Goal: Register for event/course

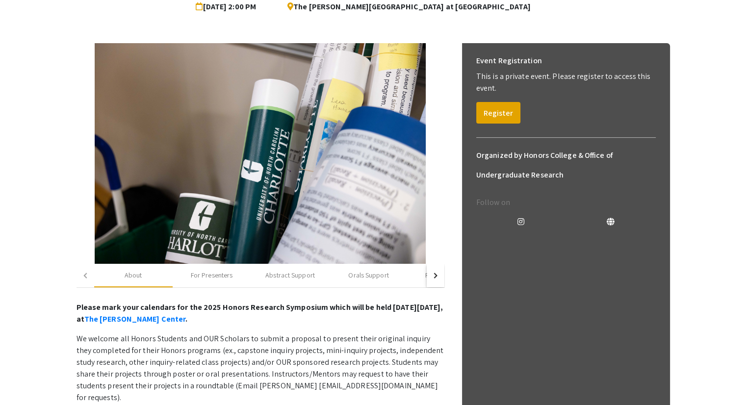
scroll to position [107, 0]
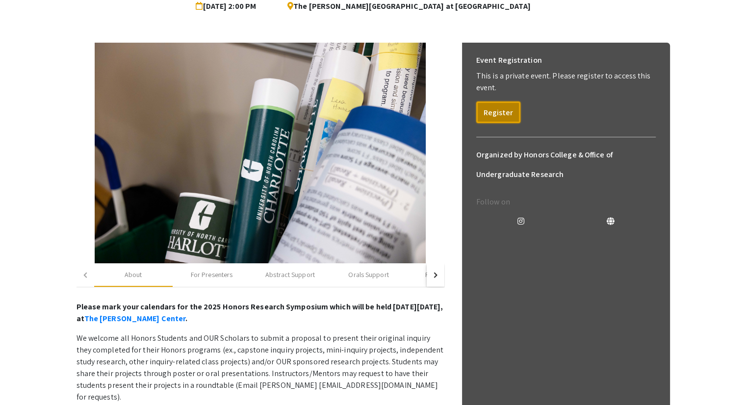
click at [500, 113] on button "Register" at bounding box center [498, 113] width 44 height 22
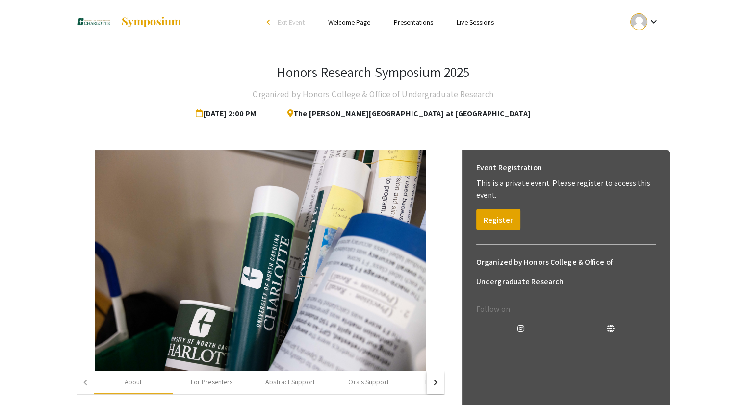
click at [652, 24] on mat-icon "keyboard_arrow_down" at bounding box center [653, 22] width 12 height 12
click at [636, 51] on button "My Account" at bounding box center [650, 49] width 60 height 24
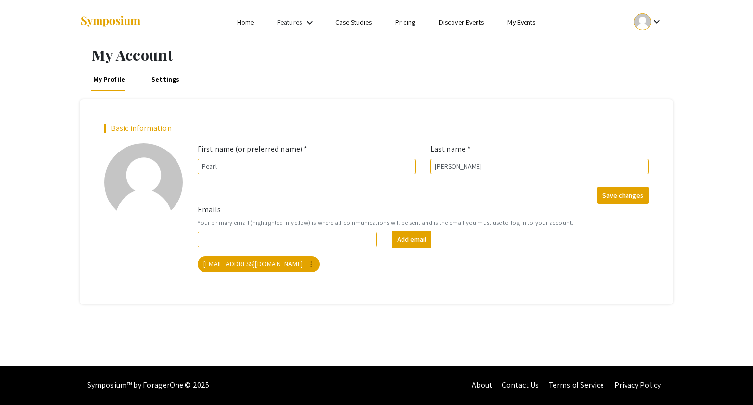
click at [434, 302] on div "Basic information add_a_photo Click to update profile photo First name (or pref…" at bounding box center [376, 201] width 593 height 205
click at [619, 197] on button "Save changes" at bounding box center [622, 195] width 51 height 17
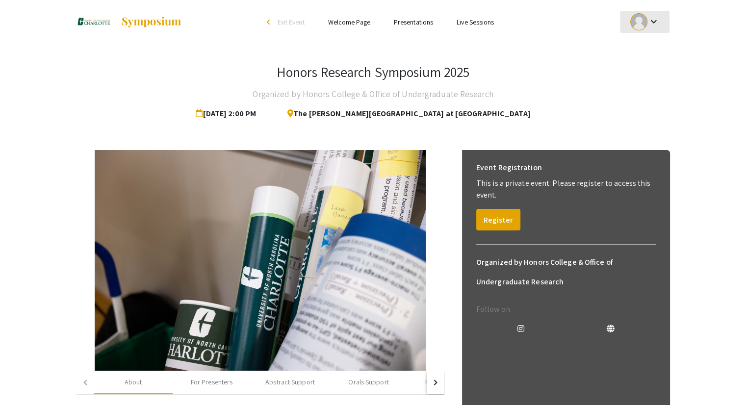
click at [651, 26] on mat-icon "keyboard_arrow_down" at bounding box center [653, 22] width 12 height 12
click at [654, 45] on button "My Account" at bounding box center [650, 49] width 60 height 24
click at [485, 225] on button "Register" at bounding box center [498, 220] width 44 height 22
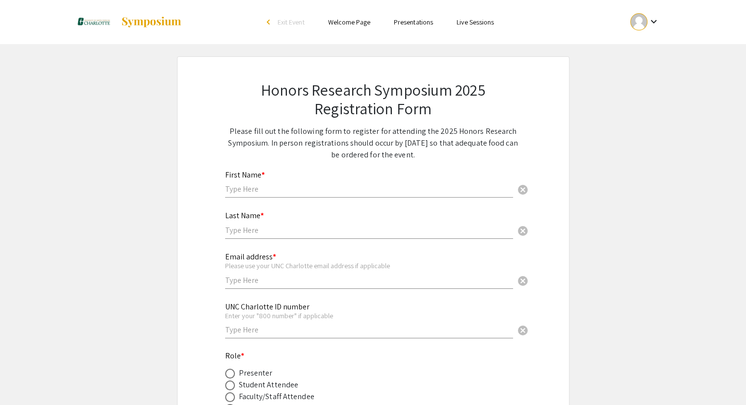
click at [255, 192] on input "text" at bounding box center [369, 189] width 288 height 10
type input "Pearl"
type input "[PERSON_NAME]"
type input "[EMAIL_ADDRESS][DOMAIN_NAME]"
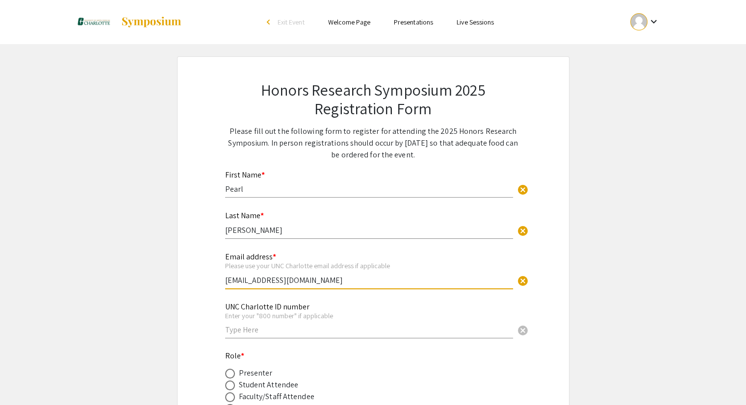
click at [267, 332] on input "text" at bounding box center [369, 330] width 288 height 10
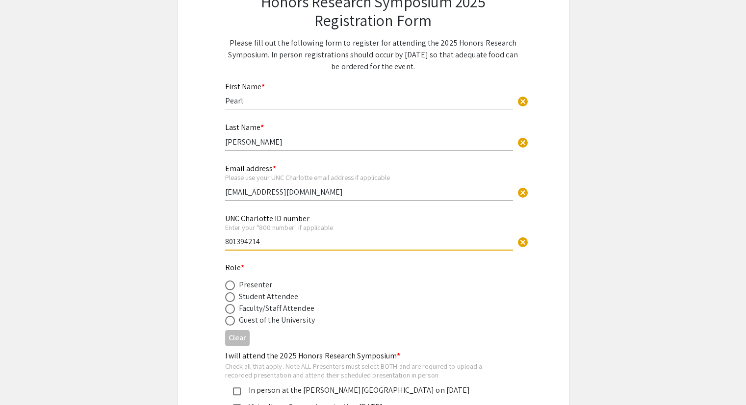
scroll to position [102, 0]
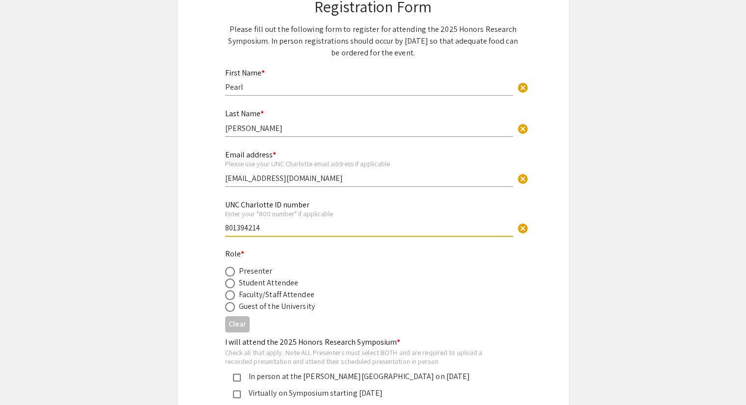
type input "801394214"
click at [229, 271] on span at bounding box center [230, 272] width 10 height 10
click at [229, 271] on input "radio" at bounding box center [230, 272] width 10 height 10
radio input "true"
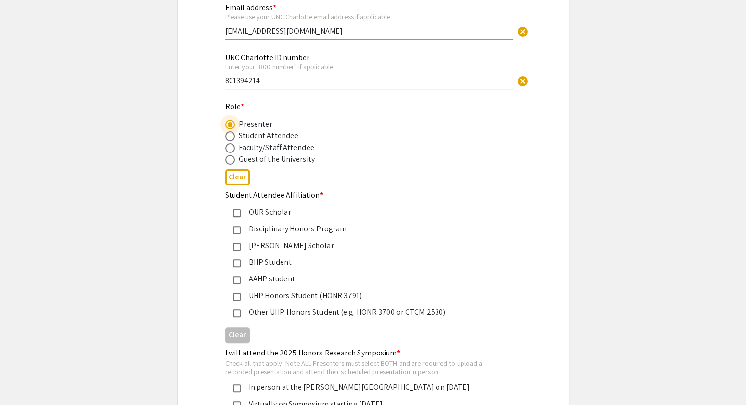
scroll to position [249, 0]
click at [237, 312] on mat-pseudo-checkbox at bounding box center [237, 313] width 8 height 8
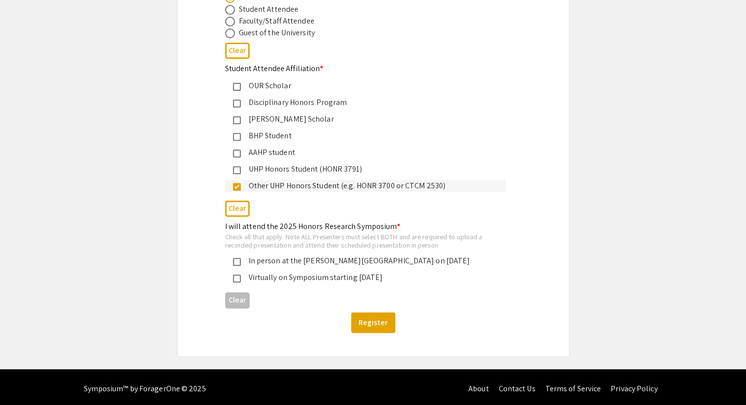
scroll to position [375, 0]
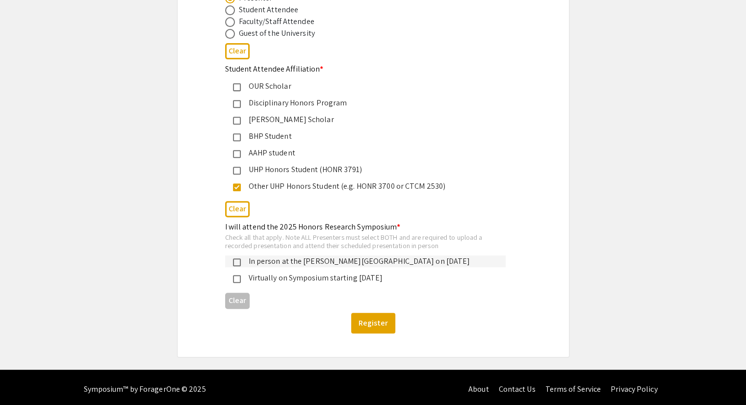
click at [236, 258] on mat-pseudo-checkbox at bounding box center [237, 262] width 8 height 8
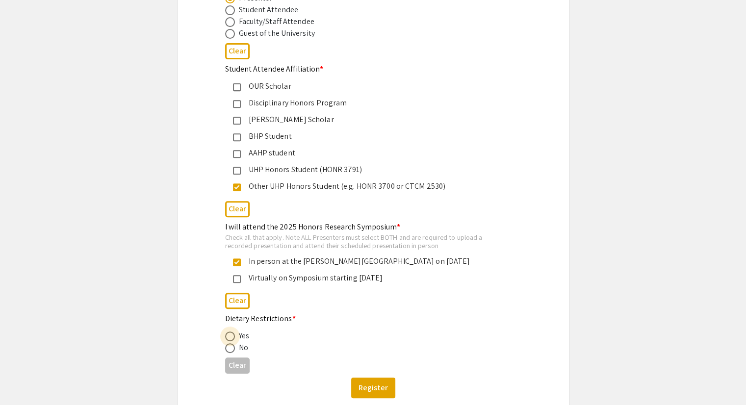
click at [228, 333] on span at bounding box center [230, 337] width 10 height 10
click at [228, 333] on input "radio" at bounding box center [230, 337] width 10 height 10
radio input "true"
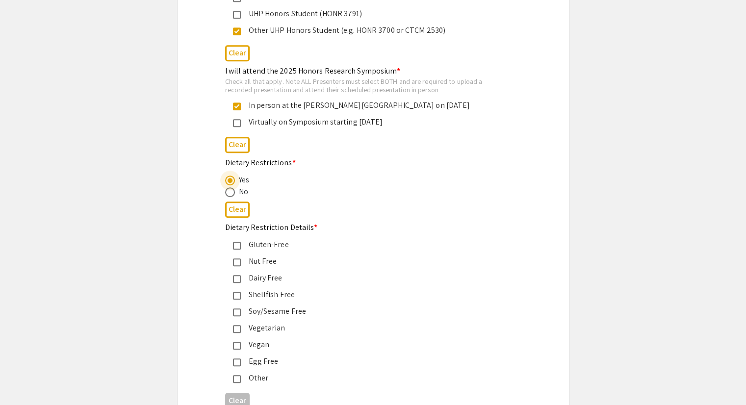
scroll to position [532, 0]
click at [236, 329] on div "Vegetarian" at bounding box center [365, 327] width 281 height 12
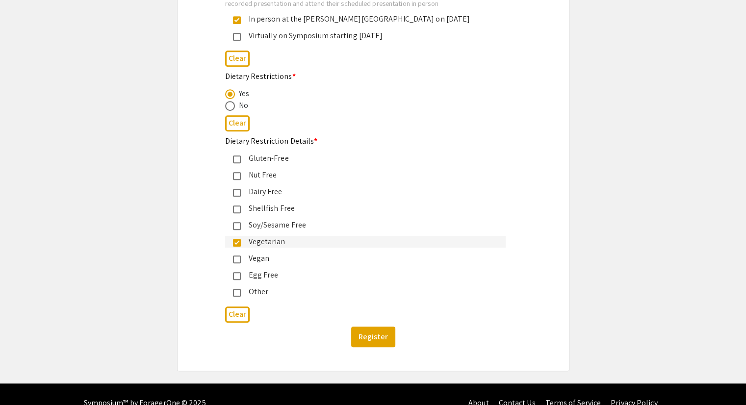
scroll to position [631, 0]
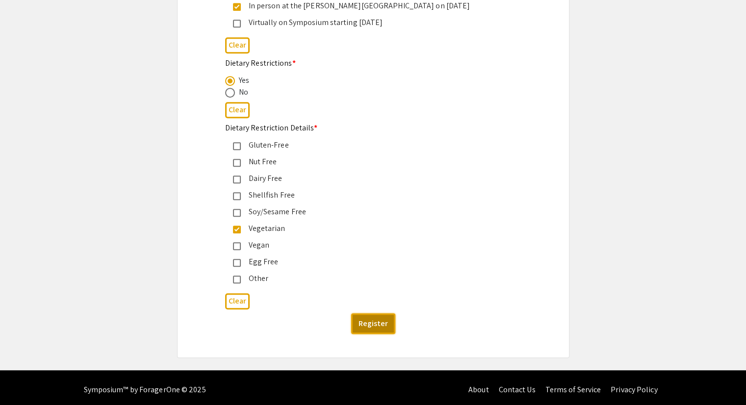
click at [373, 321] on button "Register" at bounding box center [373, 323] width 44 height 21
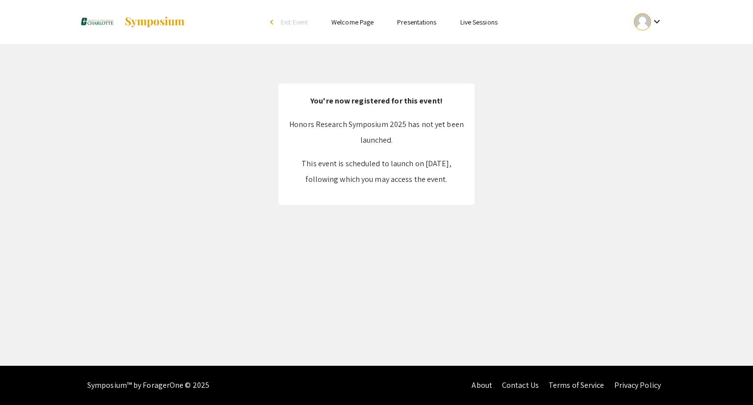
click at [428, 22] on link "Presentations" at bounding box center [416, 22] width 39 height 9
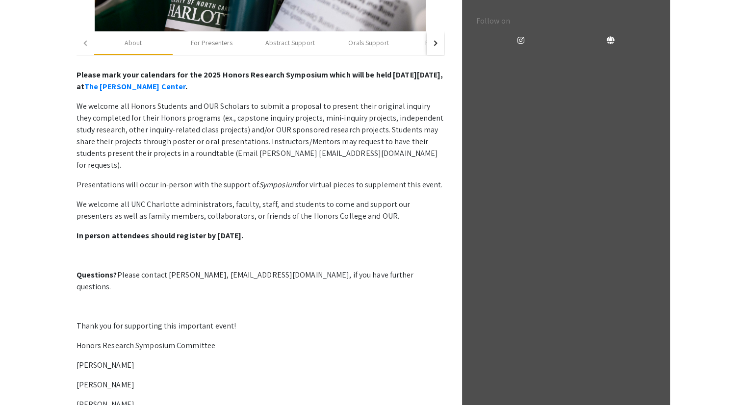
scroll to position [339, 0]
click at [206, 50] on div "For Presenters" at bounding box center [212, 44] width 78 height 24
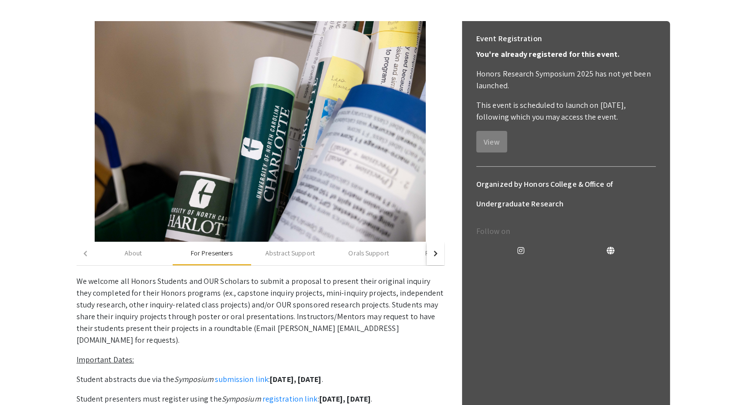
scroll to position [128, 0]
click at [279, 252] on div "Abstract Support" at bounding box center [290, 254] width 50 height 10
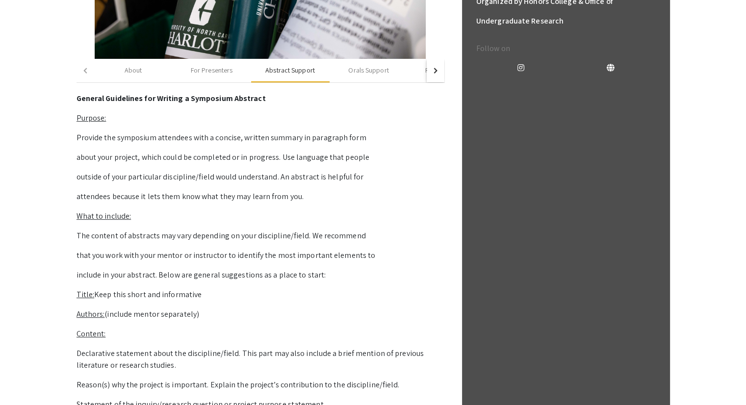
scroll to position [311, 0]
